Goal: Navigation & Orientation: Go to known website

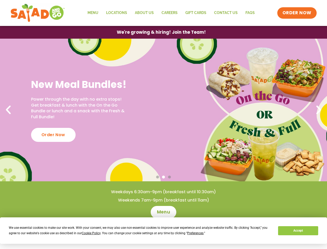
click at [92, 233] on span "Cookie Policy" at bounding box center [91, 233] width 19 height 4
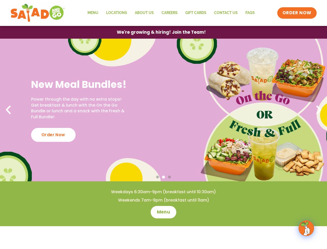
click at [297, 13] on span "ORDER NOW" at bounding box center [297, 13] width 32 height 7
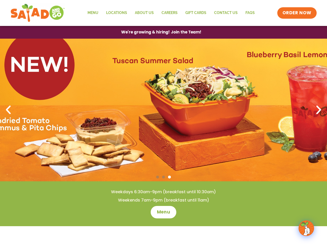
click at [161, 32] on span "We're growing & hiring! Join the Team!" at bounding box center [161, 32] width 80 height 4
click at [164, 110] on link "3 / 3" at bounding box center [163, 110] width 327 height 143
click at [164, 177] on span "Go to slide 2" at bounding box center [163, 176] width 3 height 3
